Goal: Contribute content

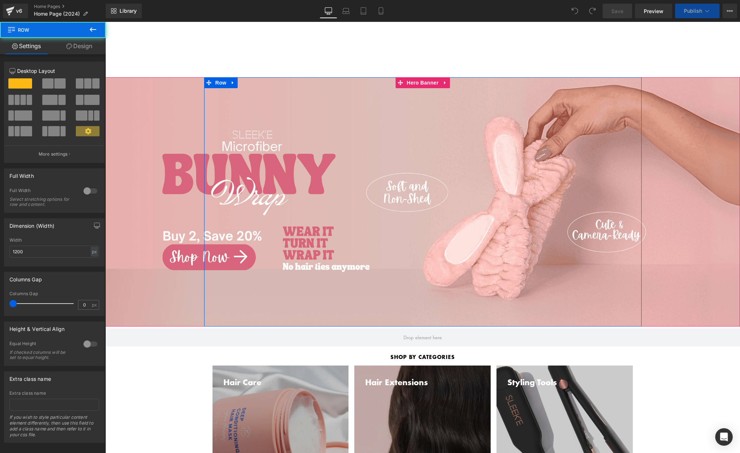
click at [421, 120] on div "Separator Row" at bounding box center [422, 201] width 437 height 249
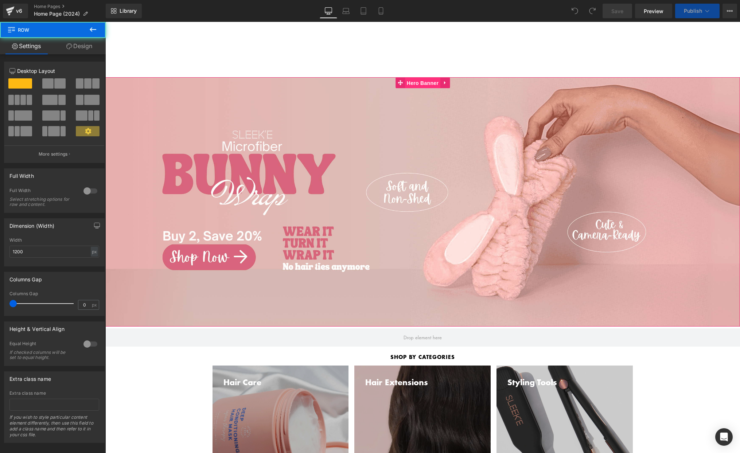
click at [426, 79] on span "Hero Banner" at bounding box center [422, 83] width 35 height 11
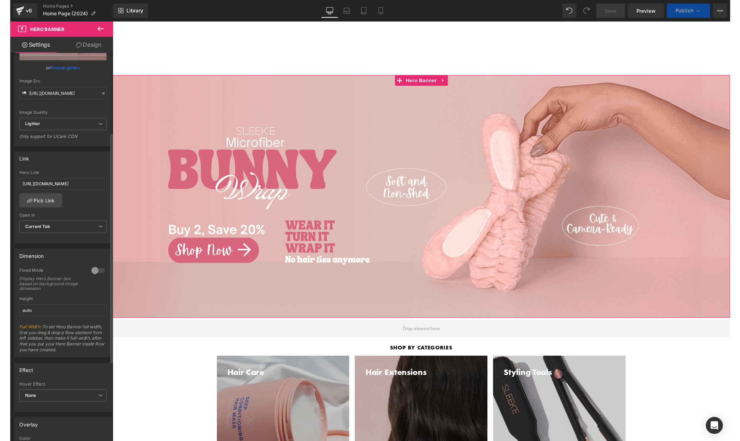
scroll to position [137, 0]
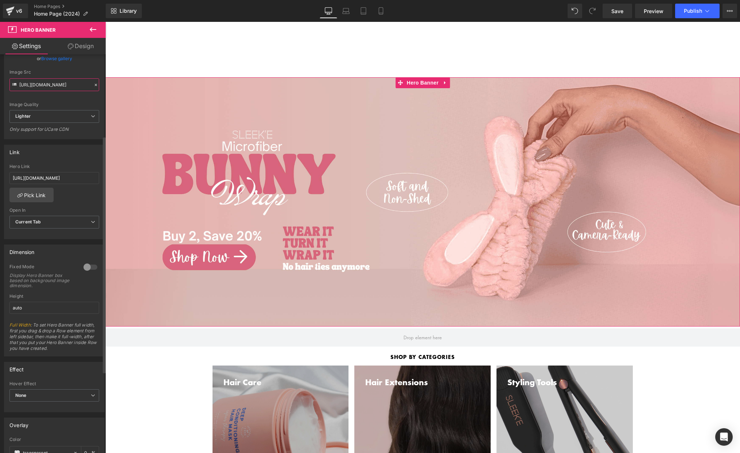
click at [47, 80] on input "[URL][DOMAIN_NAME]" at bounding box center [54, 84] width 90 height 13
click at [34, 176] on input "[URL][DOMAIN_NAME]" at bounding box center [54, 178] width 90 height 12
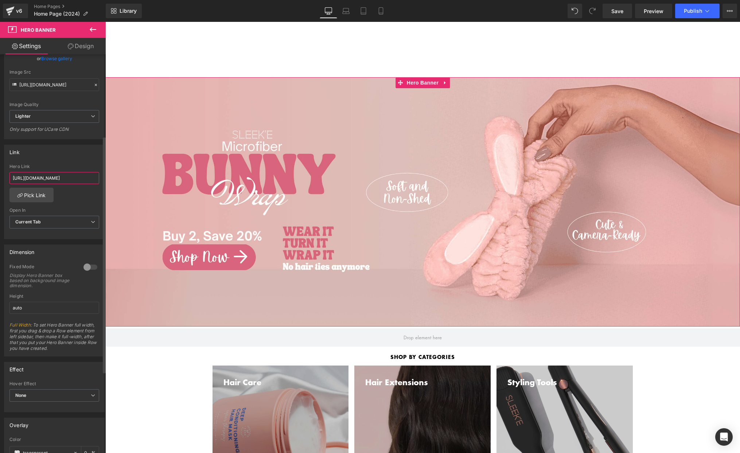
paste input "collections/hair-wraps/products/microfiber-bunnywrap-headband"
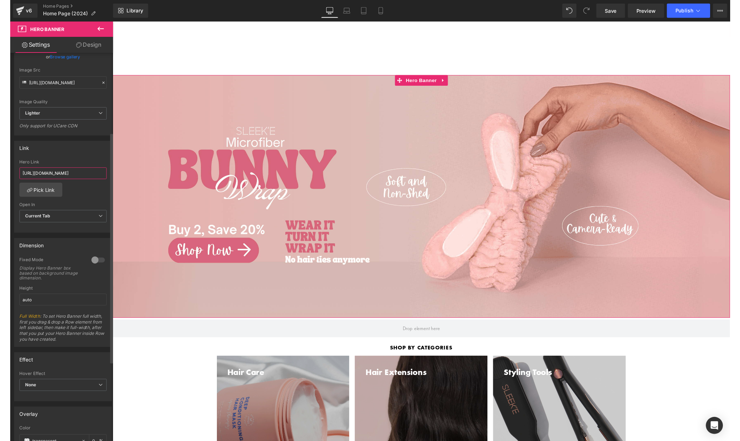
scroll to position [0, 104]
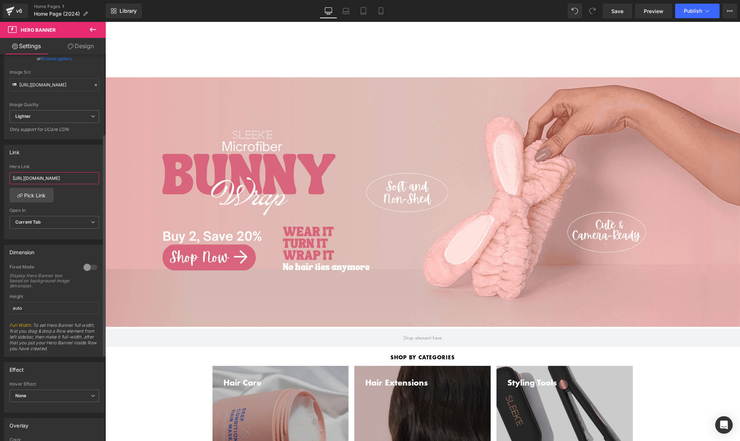
type input "[URL][DOMAIN_NAME]"
click at [40, 159] on div "Link [URL][DOMAIN_NAME] Hero Link [URL][DOMAIN_NAME] Pick Link Current Tab New …" at bounding box center [54, 192] width 101 height 94
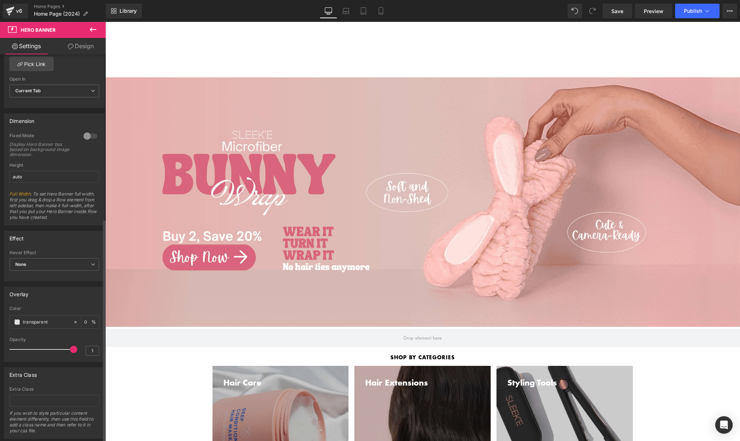
scroll to position [287, 0]
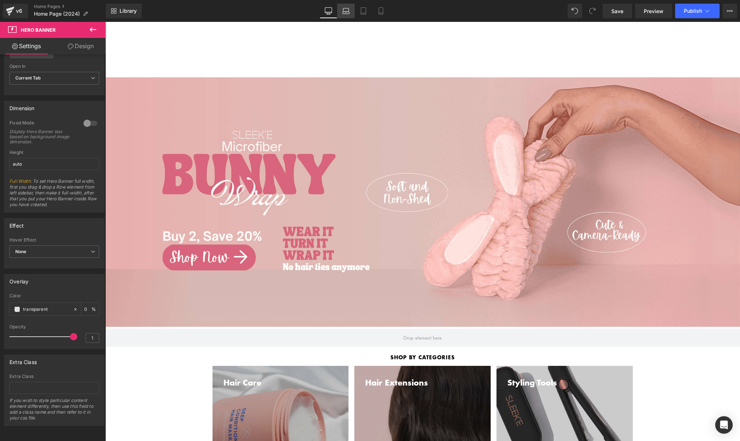
click at [347, 9] on icon at bounding box center [345, 10] width 7 height 7
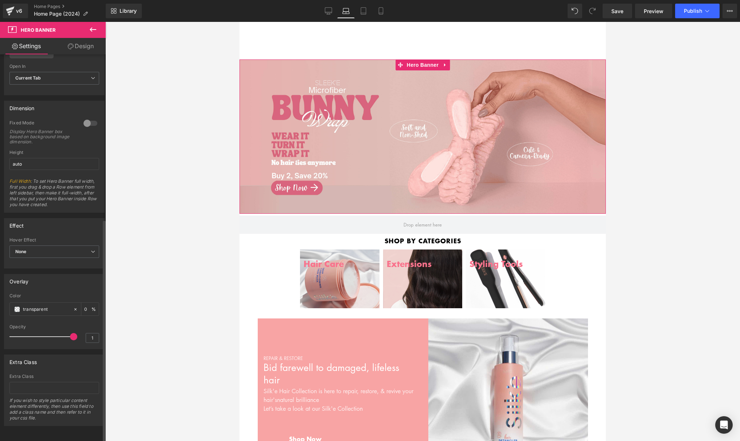
scroll to position [242, 0]
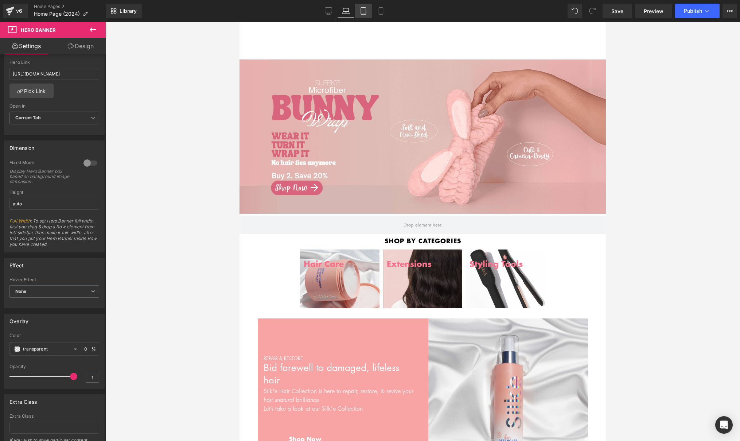
click at [358, 8] on link "Tablet" at bounding box center [363, 11] width 17 height 15
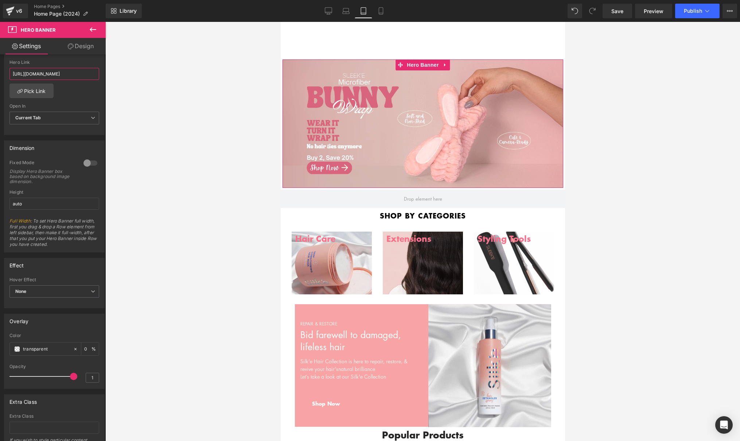
scroll to position [0, 104]
drag, startPoint x: 67, startPoint y: 75, endPoint x: 103, endPoint y: 79, distance: 36.4
click at [126, 75] on div "Hero Banner You are previewing how the will restyle your page. You can not edit…" at bounding box center [370, 226] width 740 height 453
click at [66, 87] on div "[URL][DOMAIN_NAME] Hero Link [URL][DOMAIN_NAME] Pick Link Current Tab New Tab O…" at bounding box center [54, 97] width 100 height 75
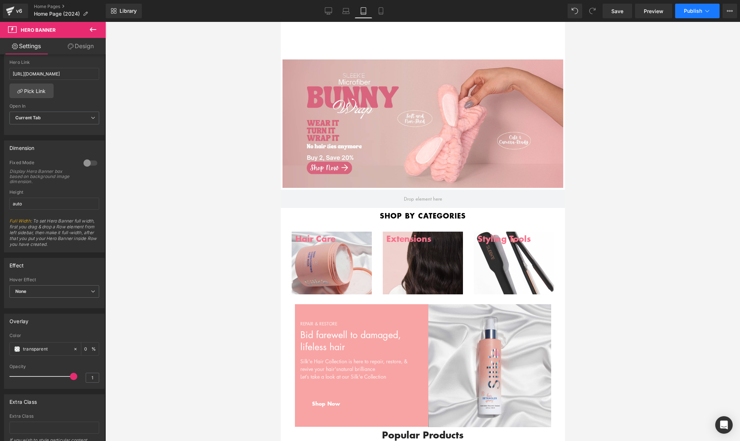
click at [692, 12] on span "Publish" at bounding box center [693, 11] width 18 height 6
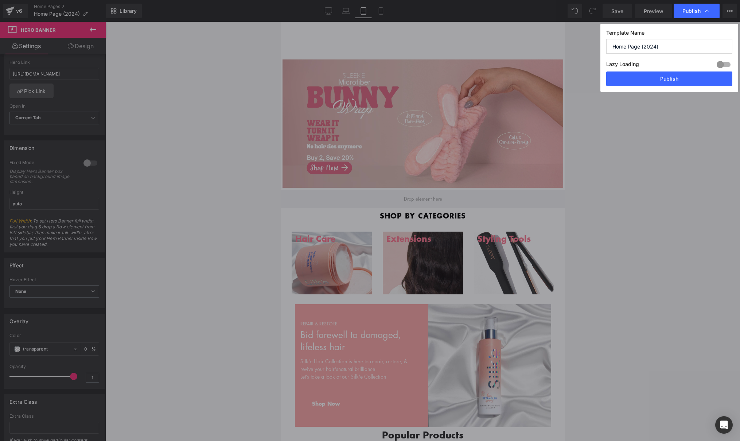
click at [659, 80] on button "Publish" at bounding box center [669, 78] width 126 height 15
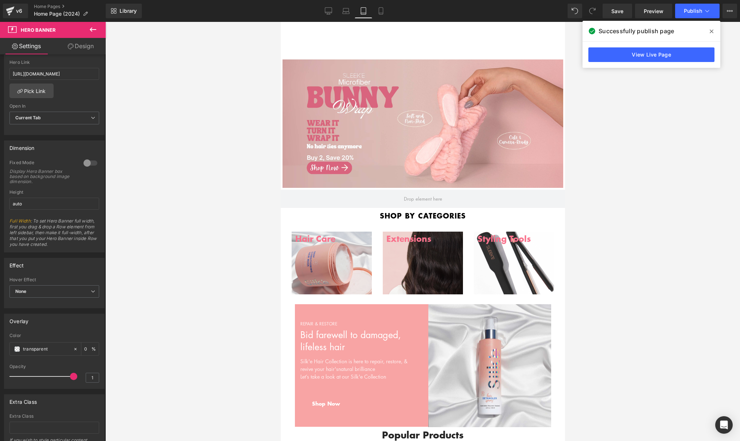
click at [713, 30] on icon at bounding box center [712, 31] width 4 height 6
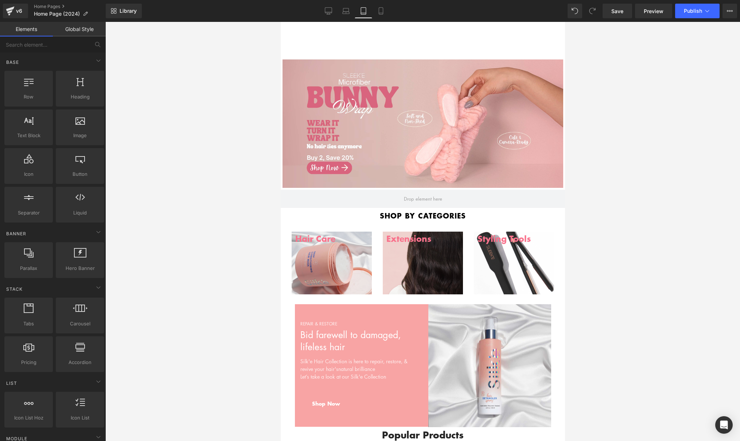
click at [218, 174] on div at bounding box center [422, 231] width 635 height 419
click at [520, 152] on div "Separator Row 140px" at bounding box center [422, 123] width 281 height 128
click at [614, 136] on div at bounding box center [422, 231] width 635 height 419
